Goal: Submit feedback/report problem: Submit feedback/report problem

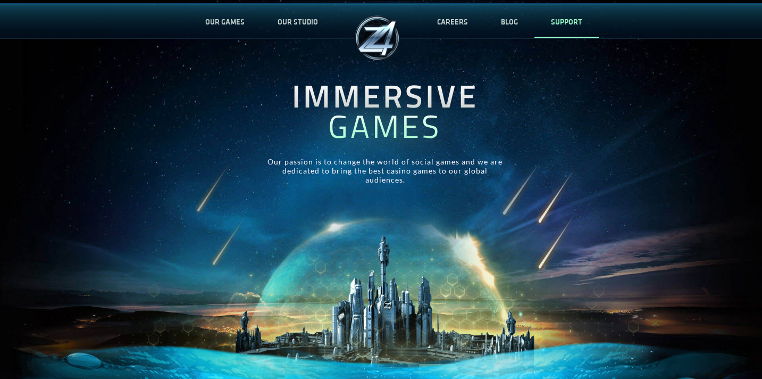
click at [547, 22] on link "SUPPORT" at bounding box center [567, 21] width 64 height 35
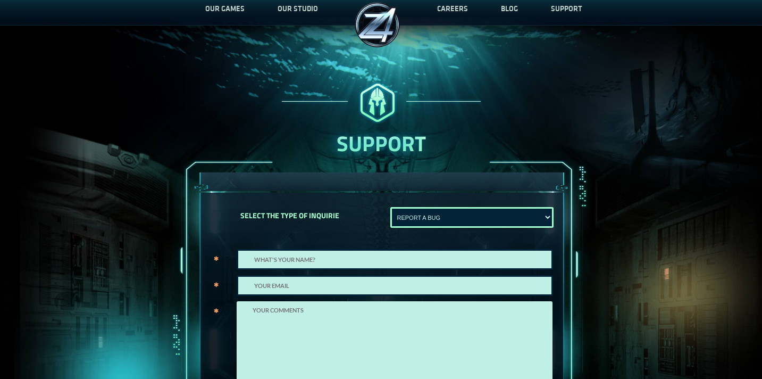
scroll to position [32, 0]
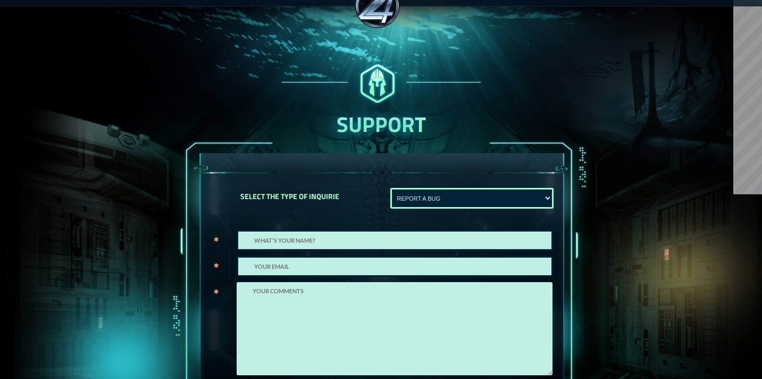
click at [421, 197] on select "REPORT A BUG Show error Not Show message" at bounding box center [471, 198] width 163 height 21
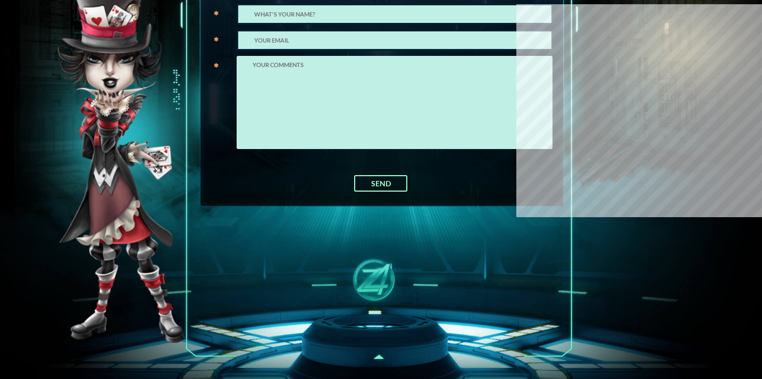
scroll to position [455, 0]
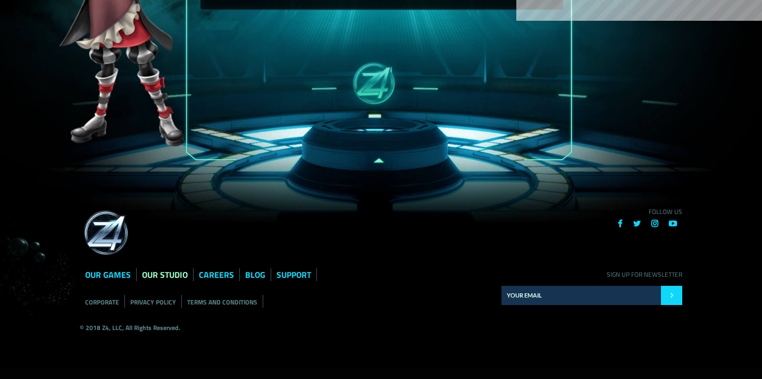
click at [166, 272] on link "OUR STUDIO" at bounding box center [165, 274] width 46 height 13
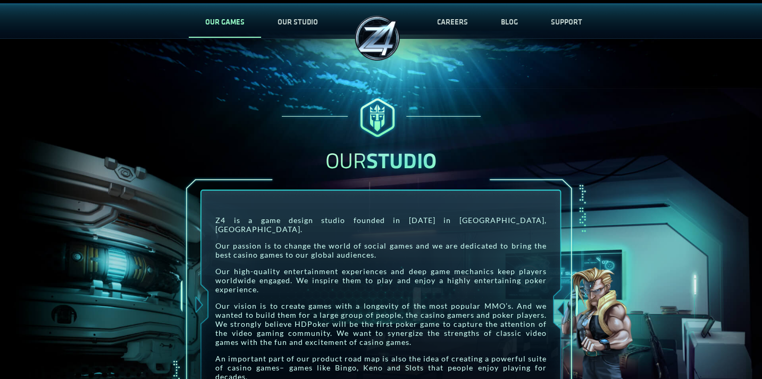
click at [226, 27] on link "OUR GAMES" at bounding box center [225, 21] width 72 height 35
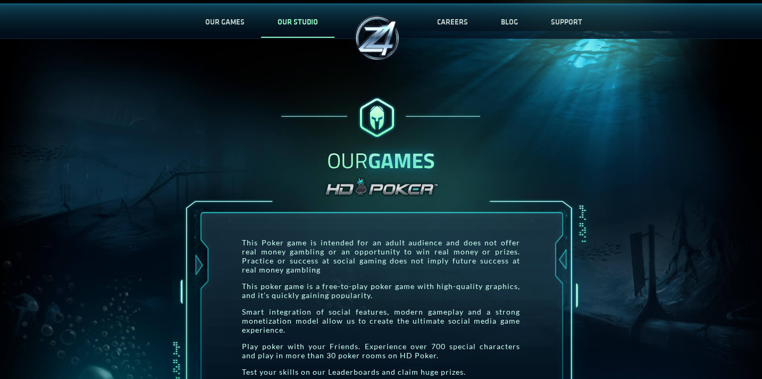
click at [312, 24] on link "OUR STUDIO" at bounding box center [297, 21] width 73 height 35
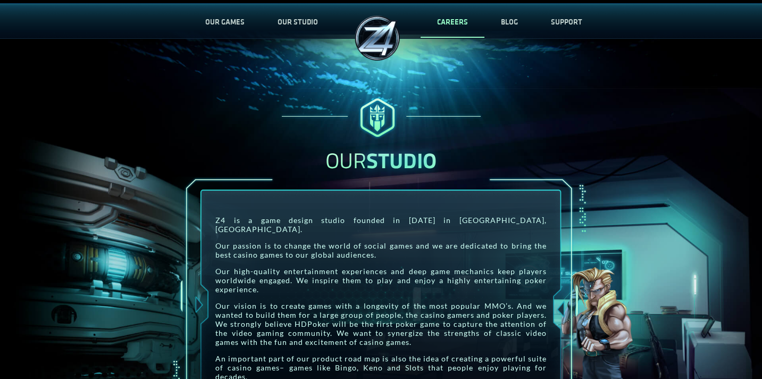
click at [453, 21] on link "CAREERS" at bounding box center [453, 21] width 64 height 35
click at [516, 28] on link "BLOG" at bounding box center [510, 21] width 50 height 35
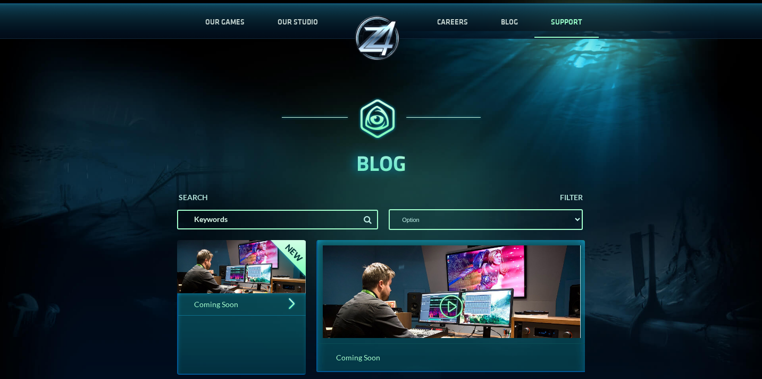
click at [574, 18] on link "SUPPORT" at bounding box center [567, 21] width 64 height 35
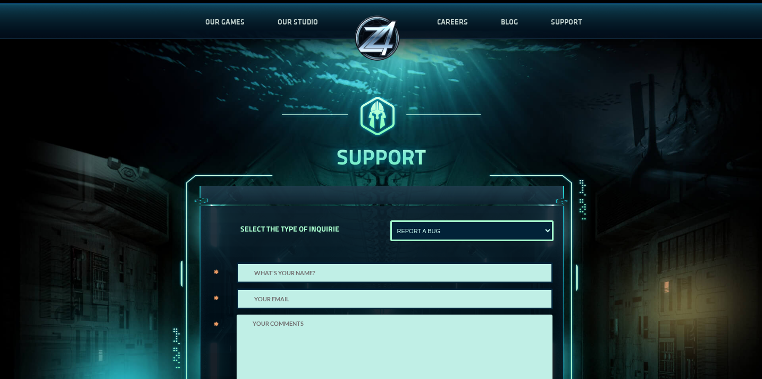
click at [488, 231] on select "REPORT A BUG Show error Not Show message" at bounding box center [471, 230] width 163 height 21
select select "Not Show message"
click at [390, 220] on select "REPORT A BUG Show error Not Show message" at bounding box center [471, 230] width 163 height 21
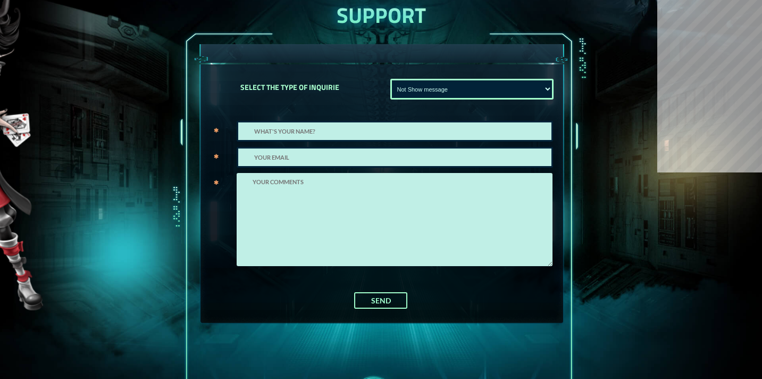
scroll to position [62, 0]
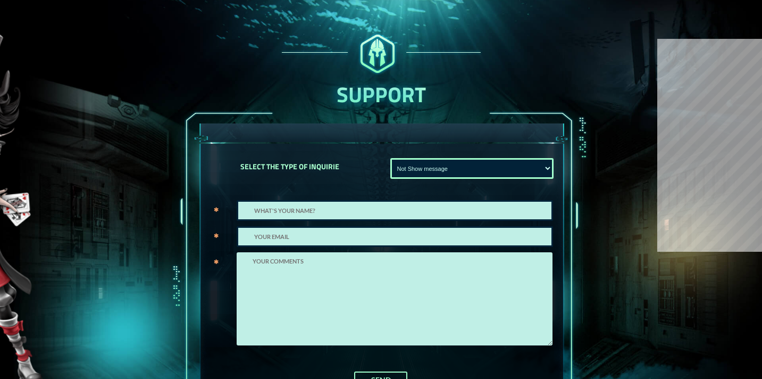
click at [311, 207] on input "text" at bounding box center [395, 210] width 316 height 21
type input "[PERSON_NAME]"
type input "[PERSON_NAME][EMAIL_ADDRESS][DOMAIN_NAME]"
paste textarea "Hi, I'm [PERSON_NAME] from Smilepayz. We specialize in high-risk payment proces…"
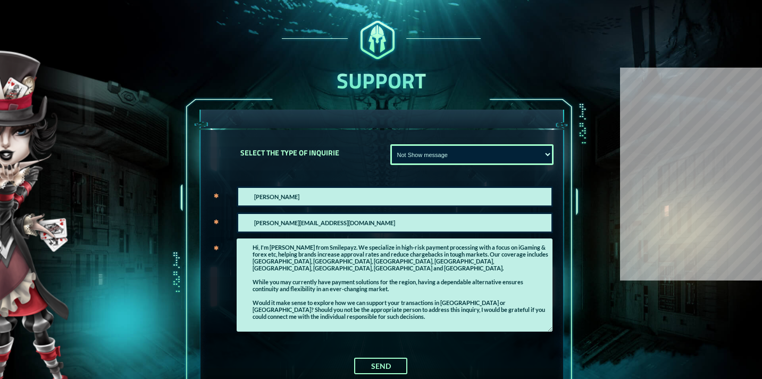
scroll to position [92, 0]
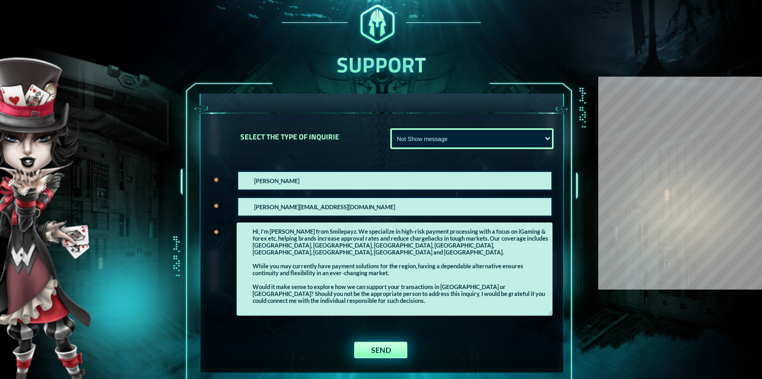
type textarea "Hi, I'm [PERSON_NAME] from Smilepayz. We specialize in high-risk payment proces…"
click at [397, 352] on button "SEND" at bounding box center [380, 349] width 53 height 16
